Goal: Task Accomplishment & Management: Manage account settings

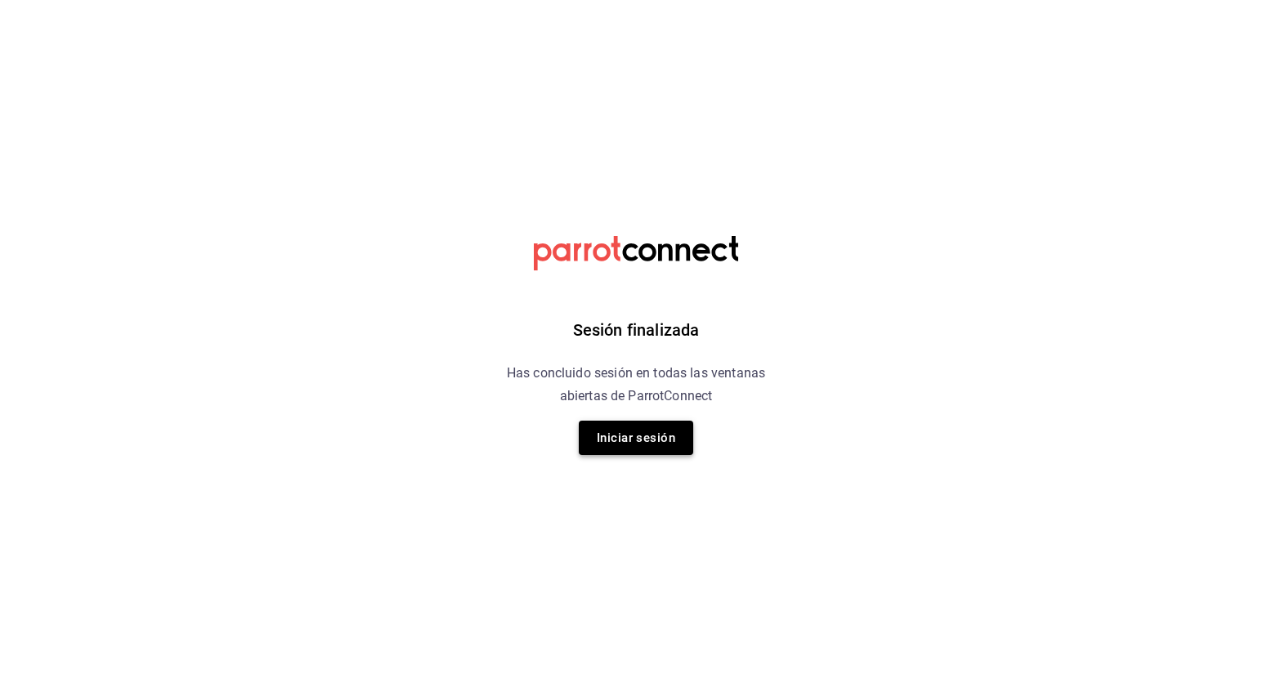
click at [615, 446] on button "Iniciar sesión" at bounding box center [636, 438] width 114 height 34
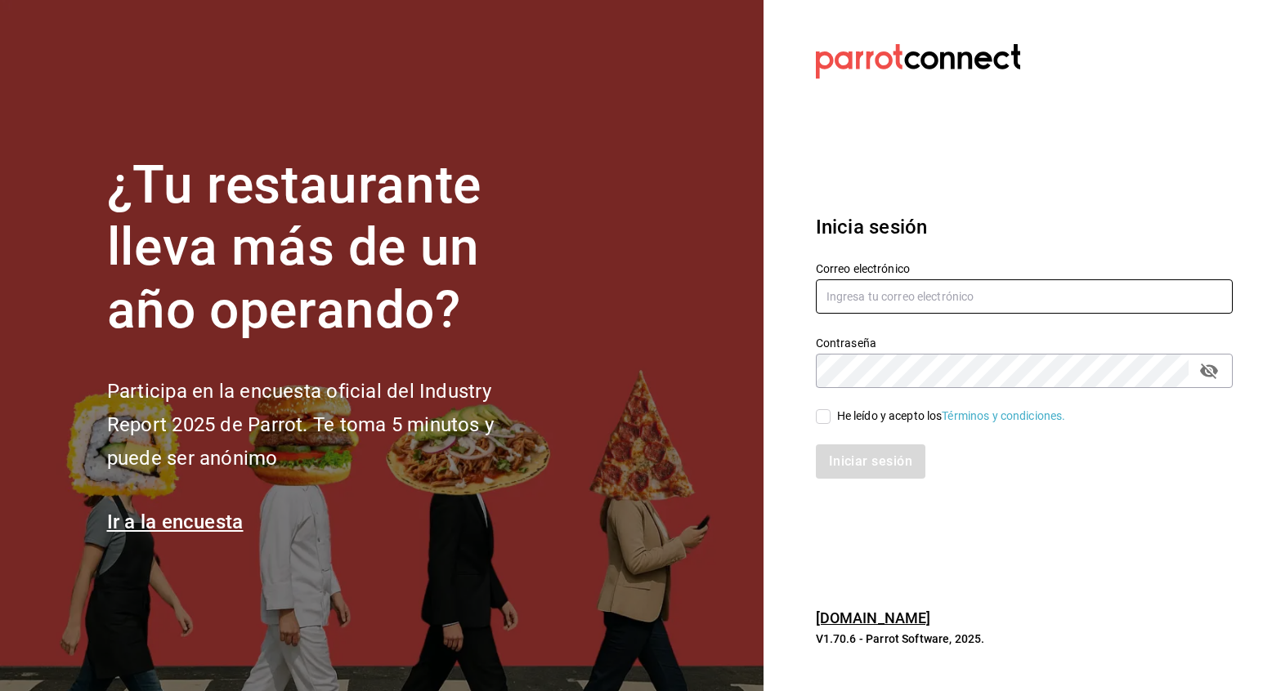
type input "[EMAIL_ADDRESS][DOMAIN_NAME]"
click at [853, 419] on div "He leído y acepto los Términos y condiciones." at bounding box center [951, 416] width 229 height 17
click at [830, 419] on input "He leído y acepto los Términos y condiciones." at bounding box center [823, 416] width 15 height 15
checkbox input "true"
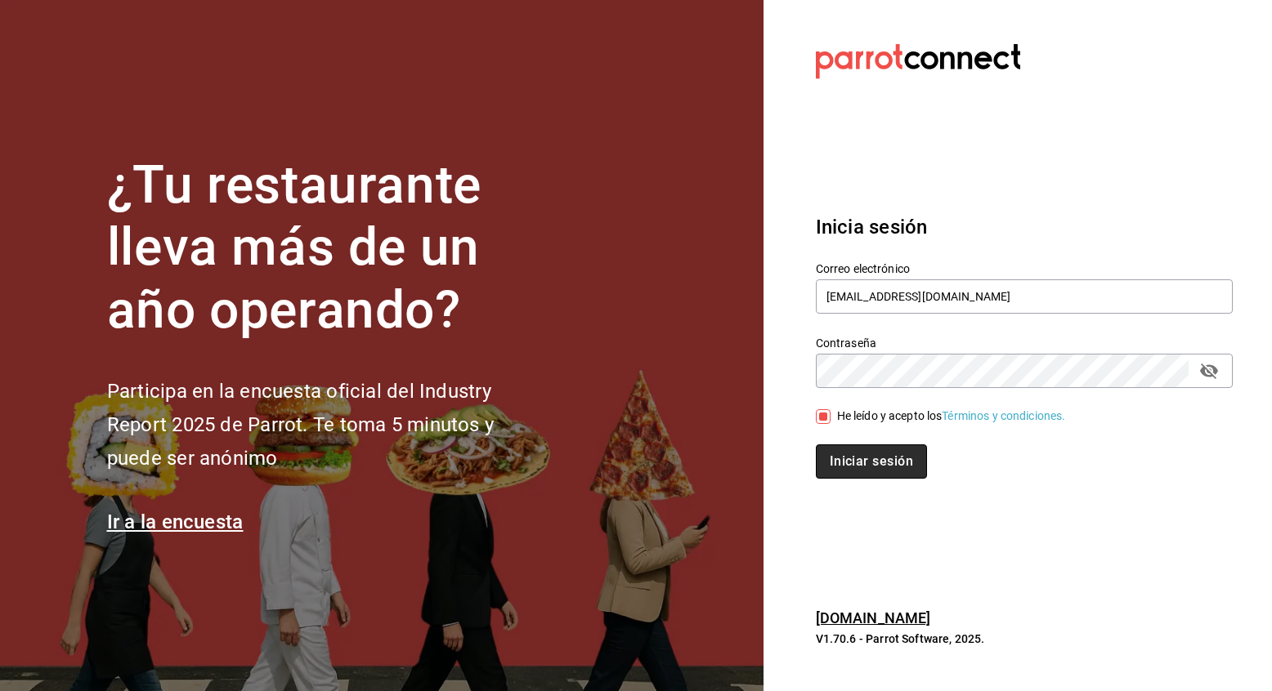
click at [853, 466] on button "Iniciar sesión" at bounding box center [871, 462] width 111 height 34
